Goal: Task Accomplishment & Management: Use online tool/utility

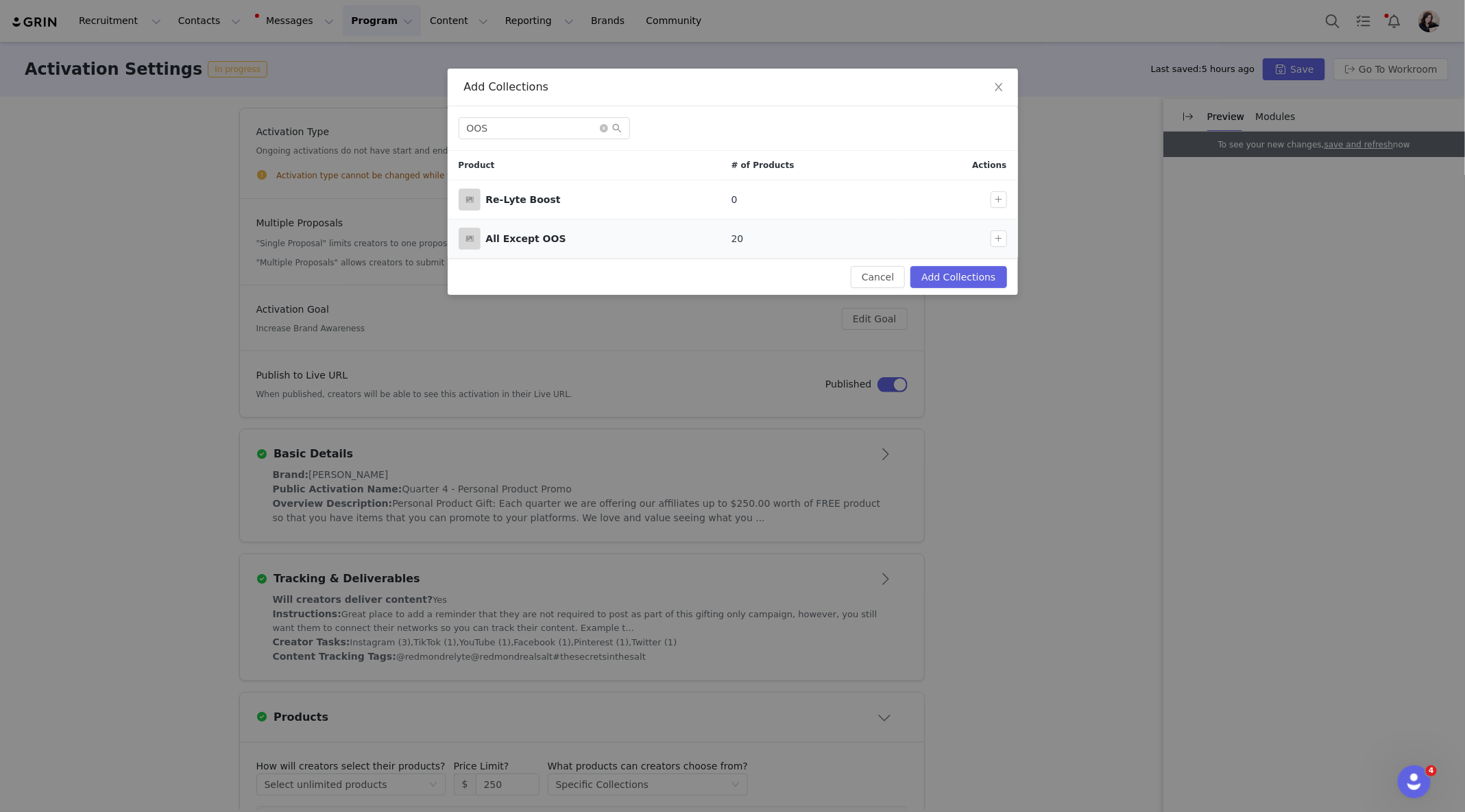
scroll to position [295, 0]
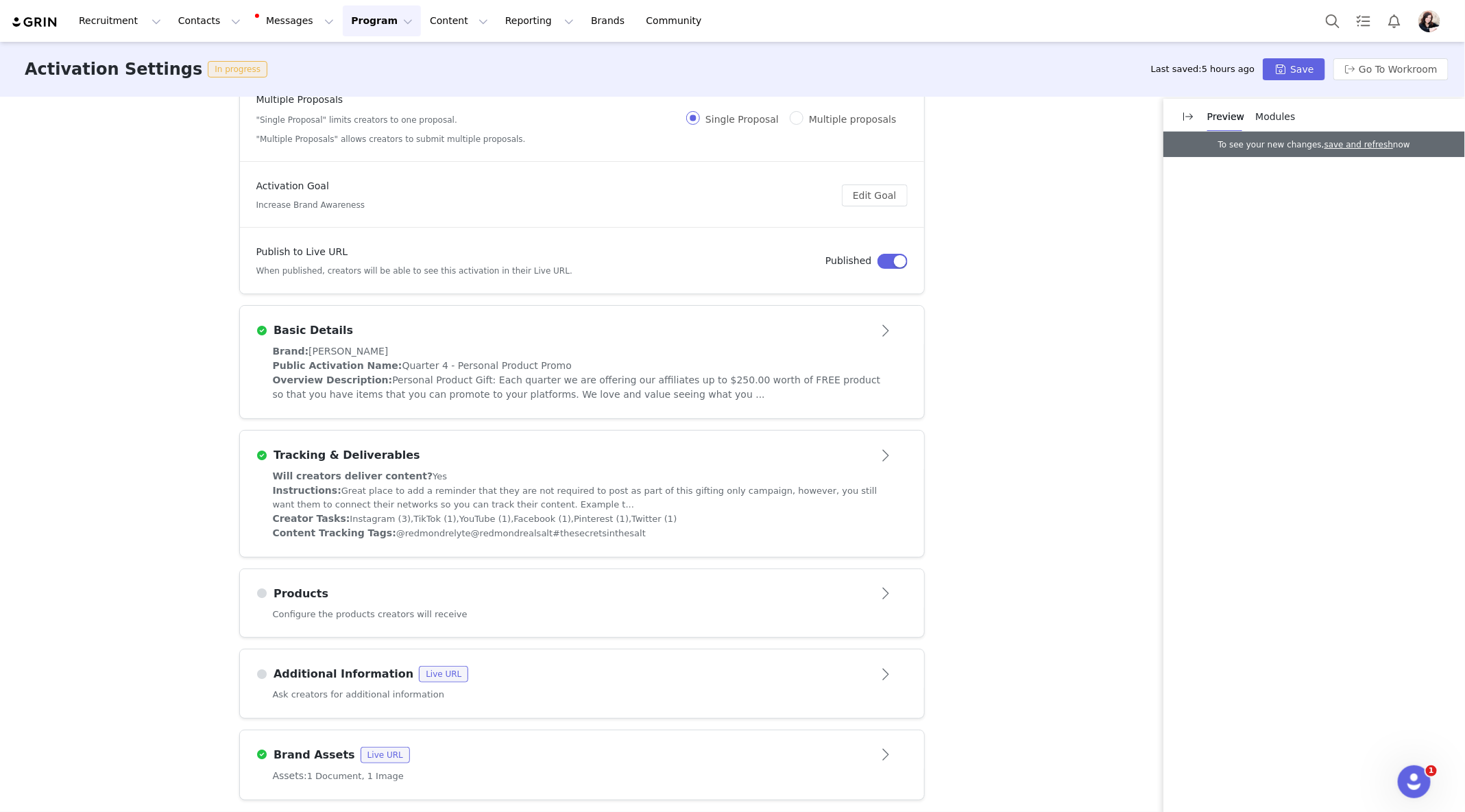
click at [666, 615] on div "Configure the products creators will receive" at bounding box center [582, 622] width 684 height 30
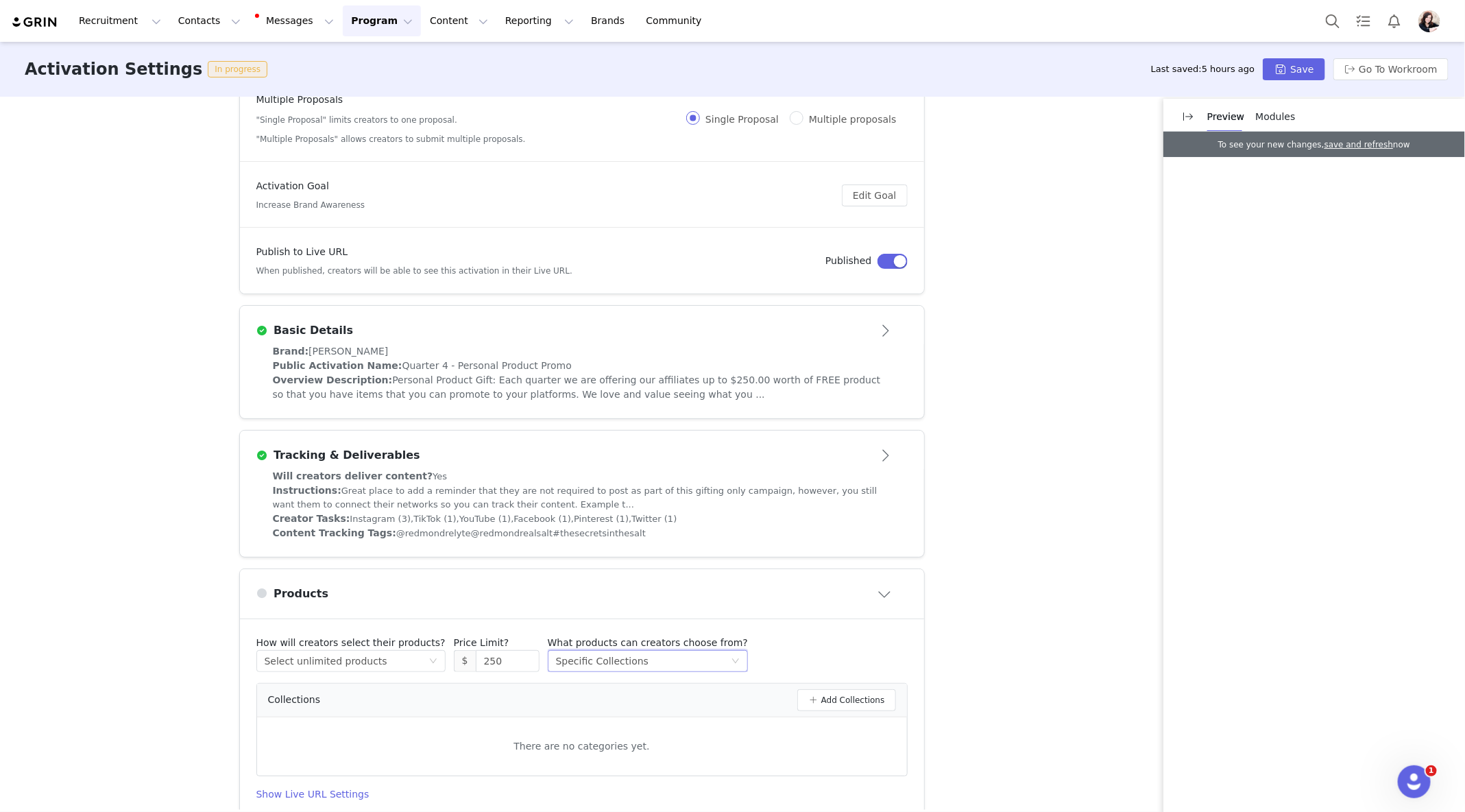
click at [650, 659] on div "Select method Specific Collections" at bounding box center [643, 661] width 175 height 21
click at [822, 636] on div "How will creators select their products? Select method Select unlimited product…" at bounding box center [582, 654] width 651 height 37
click at [827, 691] on button "Add Collections" at bounding box center [846, 700] width 98 height 22
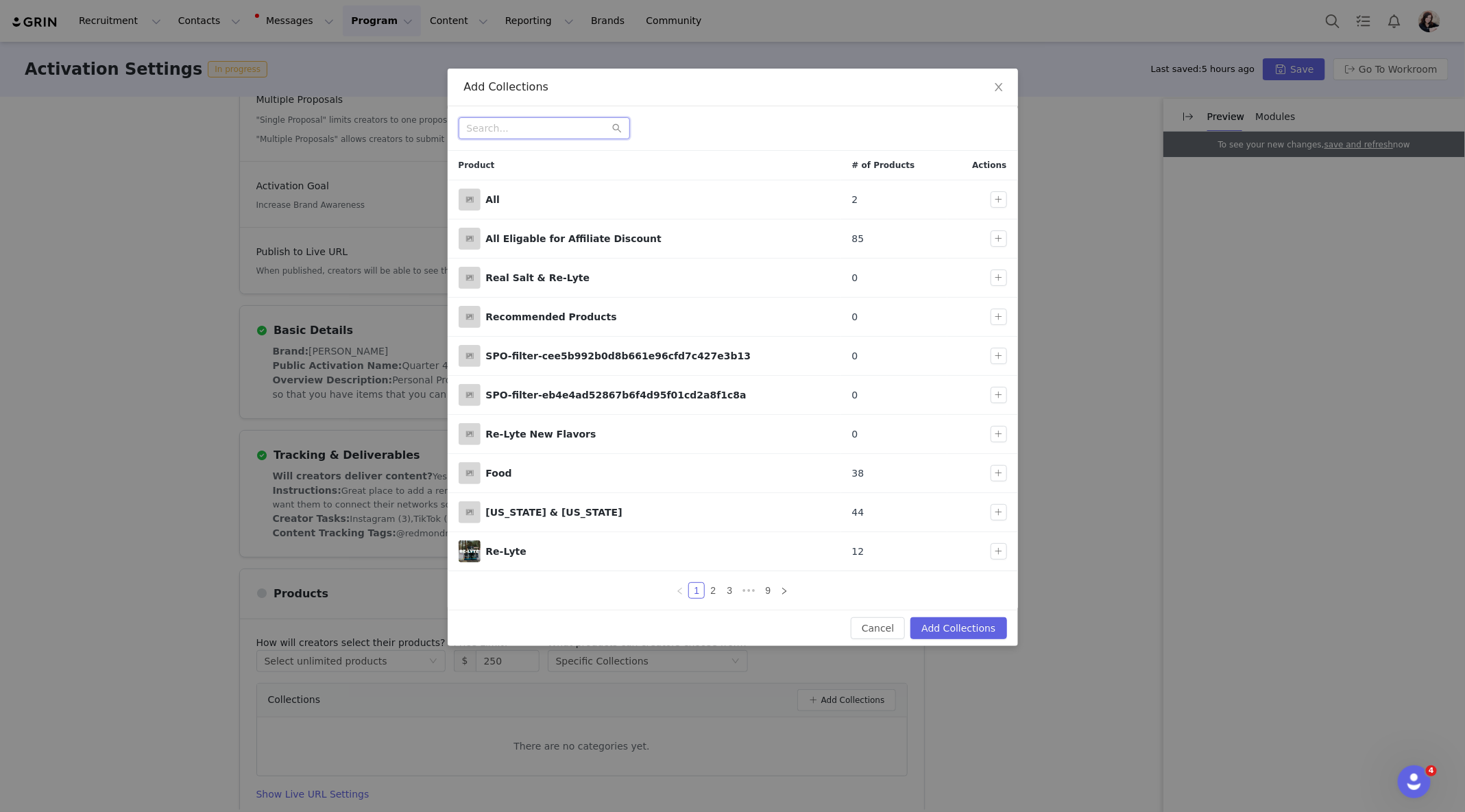
click at [539, 137] on input "text" at bounding box center [544, 128] width 172 height 22
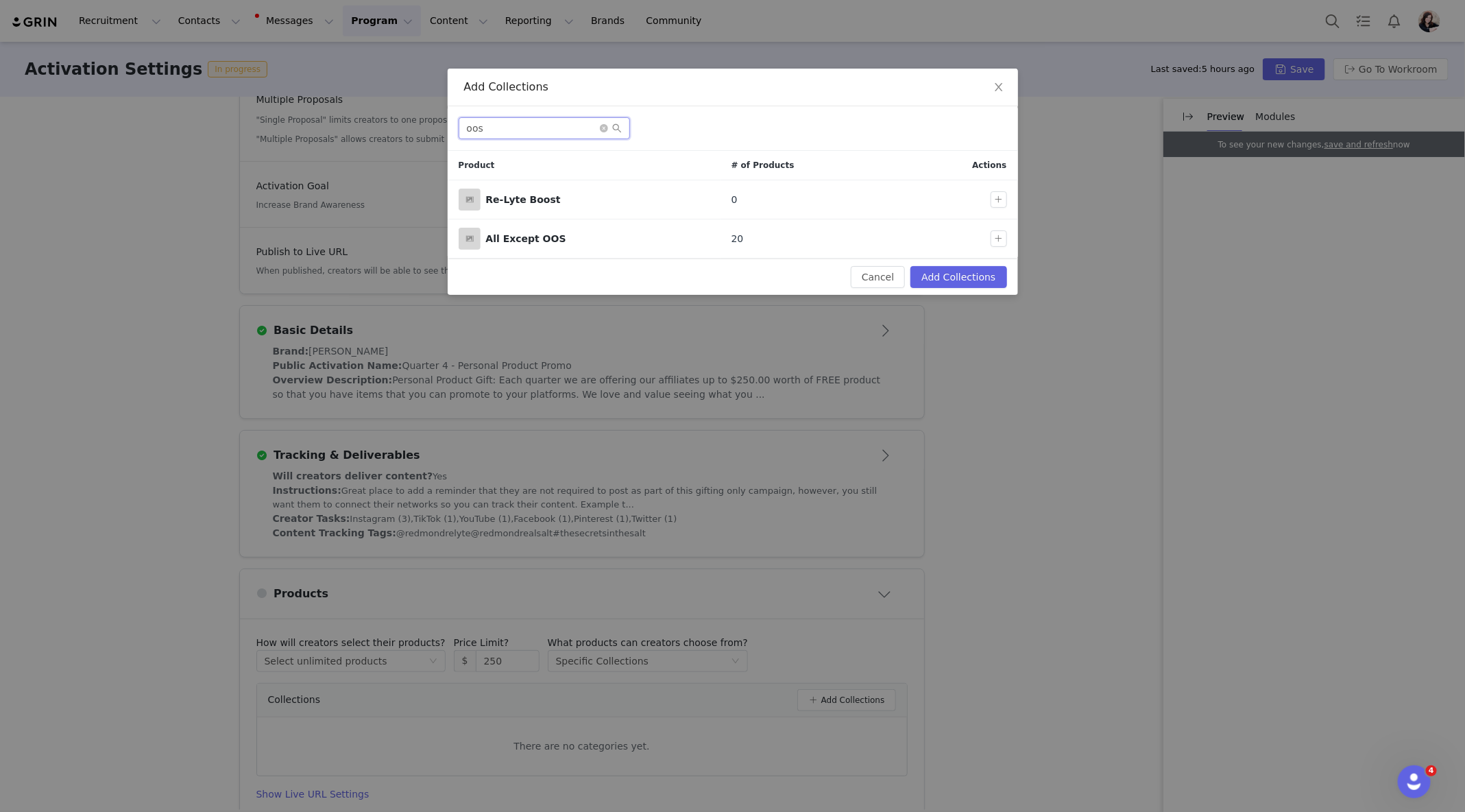
type input "oos"
